Goal: Information Seeking & Learning: Check status

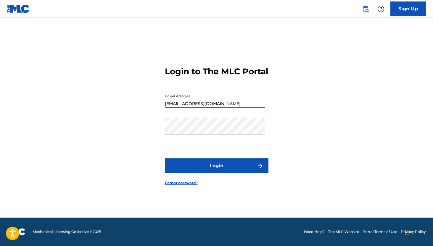
click at [234, 166] on button "Login" at bounding box center [216, 165] width 103 height 15
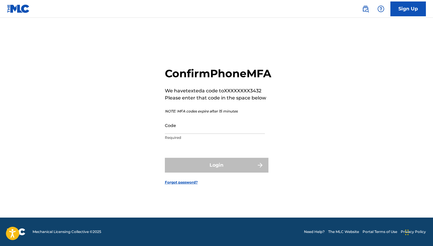
click at [192, 134] on input "Code" at bounding box center [215, 125] width 100 height 17
paste input "525157"
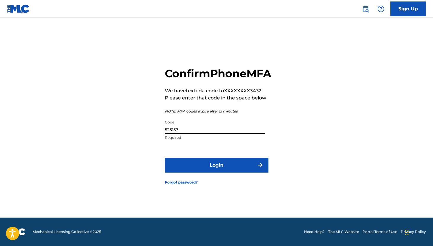
type input "525157"
click at [211, 169] on button "Login" at bounding box center [216, 165] width 103 height 15
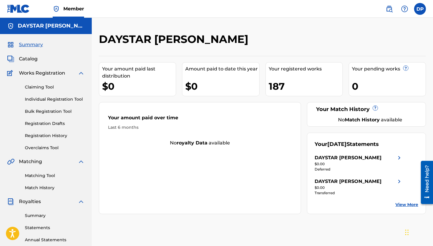
click at [402, 203] on link "View More" at bounding box center [406, 204] width 23 height 6
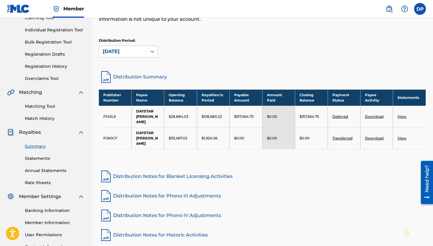
scroll to position [82, 0]
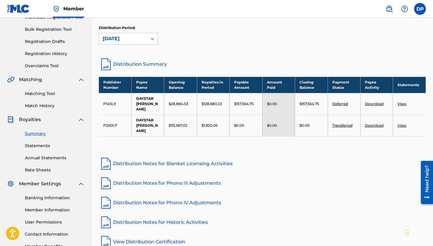
click at [209, 97] on td "$128,680.22" at bounding box center [213, 104] width 33 height 22
click at [210, 123] on p "$1,920.06" at bounding box center [209, 125] width 16 height 5
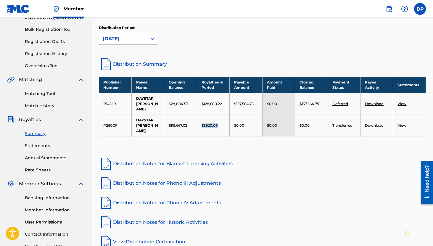
click at [243, 137] on div "Publisher Number Payee Name Opening Balance Royalties in Period Payable Amount …" at bounding box center [262, 114] width 327 height 75
click at [338, 101] on link "Deferred" at bounding box center [340, 103] width 16 height 4
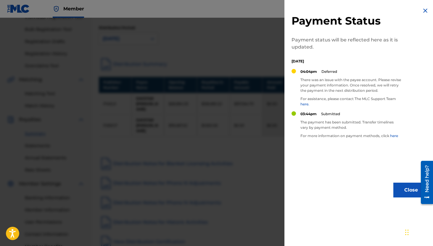
click at [421, 9] on img at bounding box center [424, 10] width 7 height 7
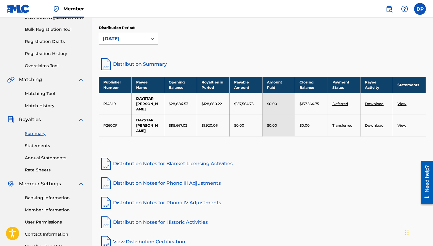
click at [239, 101] on p "$157,564.75" at bounding box center [244, 103] width 20 height 5
copy p "157,564.75"
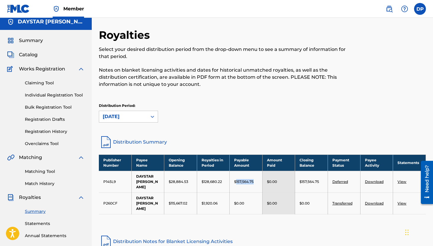
scroll to position [0, 0]
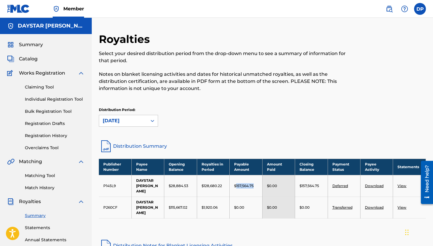
click at [416, 12] on label at bounding box center [420, 9] width 12 height 12
click at [420, 9] on input "DP Daystar [PERSON_NAME] [EMAIL_ADDRESS][DOMAIN_NAME] Notification Preferences …" at bounding box center [420, 9] width 0 height 0
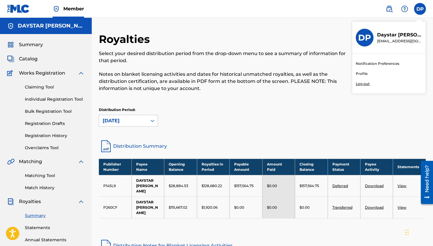
click at [299, 60] on p "Select your desired distribution period from the drop-down menu to see a summar…" at bounding box center [225, 57] width 252 height 14
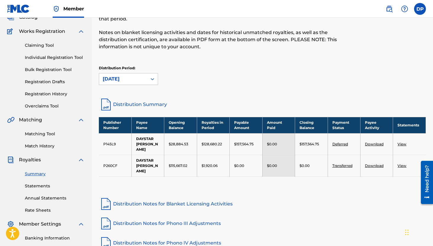
scroll to position [54, 0]
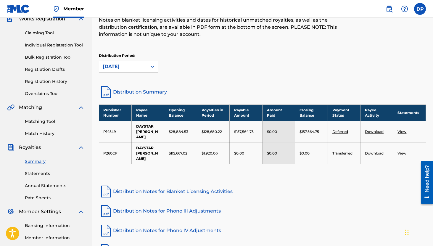
click at [289, 184] on link "Distribution Notes for Blanket Licensing Activities" at bounding box center [262, 191] width 327 height 14
